Goal: Information Seeking & Learning: Learn about a topic

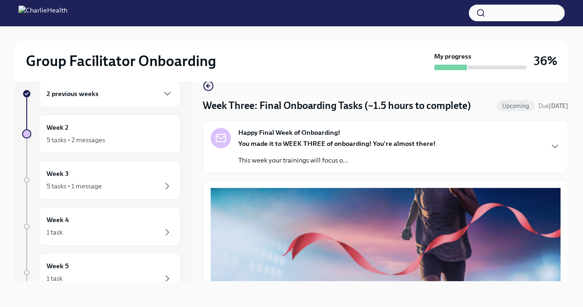
scroll to position [170, 0]
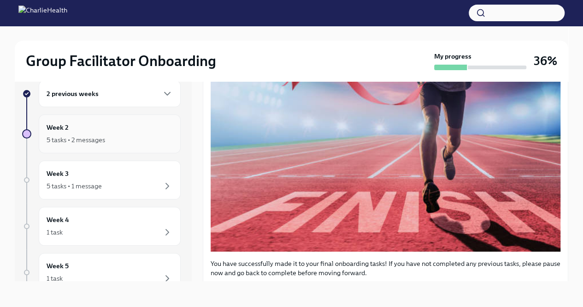
click at [84, 137] on div "5 tasks • 2 messages" at bounding box center [76, 139] width 59 height 9
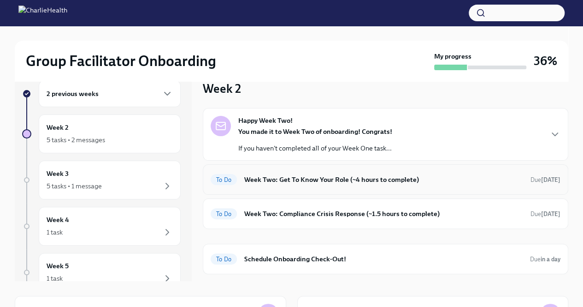
click at [277, 179] on h6 "Week Two: Get To Know Your Role (~4 hours to complete)" at bounding box center [383, 179] width 279 height 10
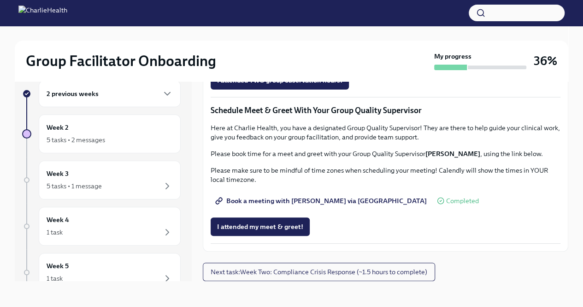
scroll to position [868, 0]
click at [68, 138] on div "5 tasks • 2 messages" at bounding box center [76, 139] width 59 height 9
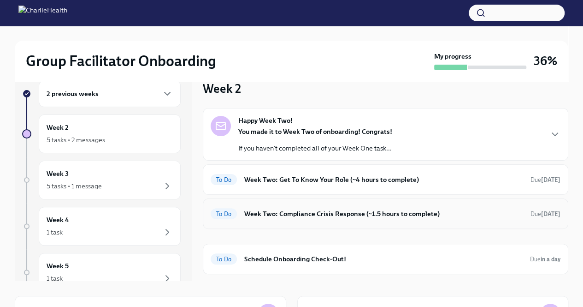
click at [310, 215] on h6 "Week Two: Compliance Crisis Response (~1.5 hours to complete)" at bounding box center [383, 213] width 279 height 10
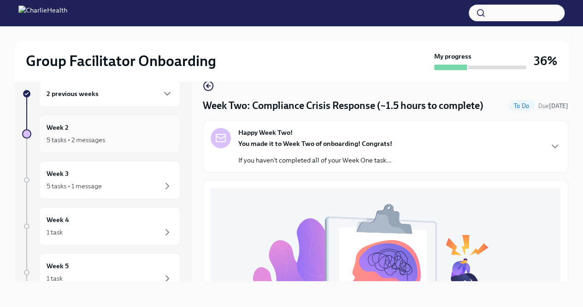
click at [85, 138] on div "5 tasks • 2 messages" at bounding box center [76, 139] width 59 height 9
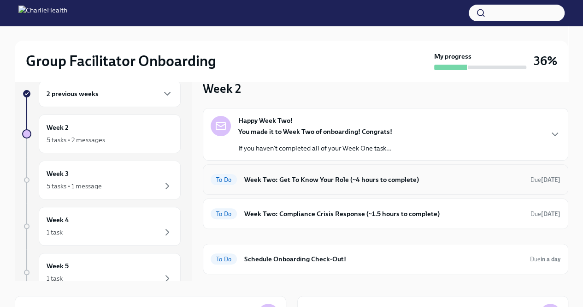
click at [299, 180] on h6 "Week Two: Get To Know Your Role (~4 hours to complete)" at bounding box center [383, 179] width 279 height 10
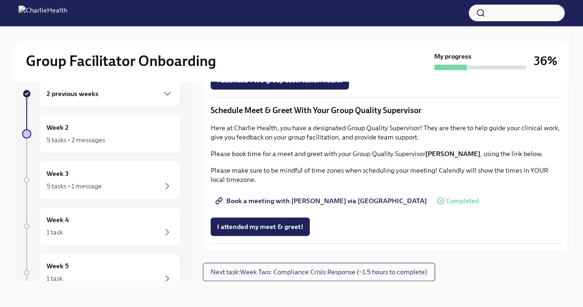
scroll to position [868, 0]
